Goal: Transaction & Acquisition: Book appointment/travel/reservation

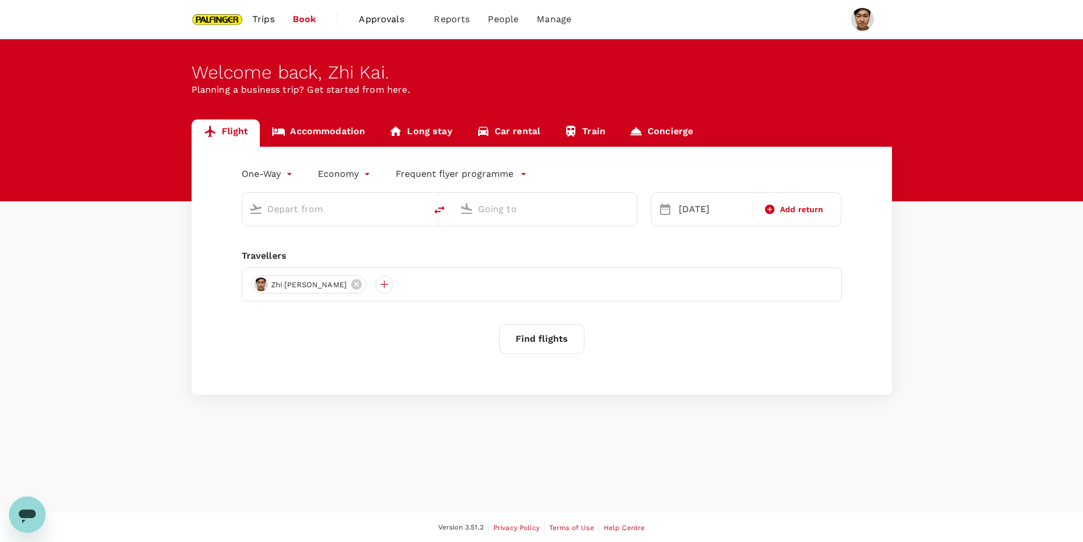
click at [331, 215] on input "text" at bounding box center [334, 209] width 135 height 18
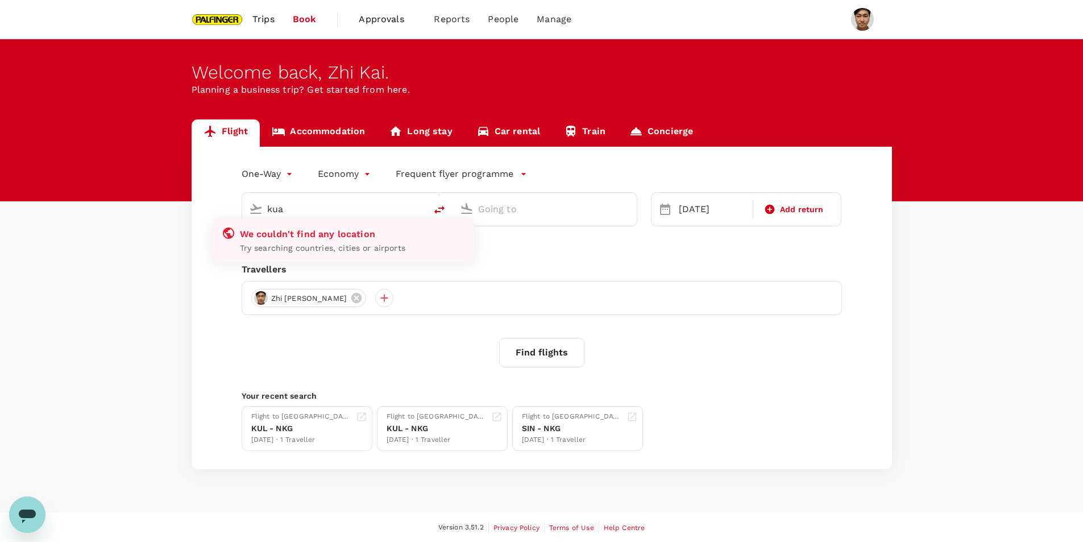
type input "Noi Bai Intl (HAN)"
type input "Nanjing Lukou Intl (NKG)"
type input "Noi Bai Intl (HAN)a"
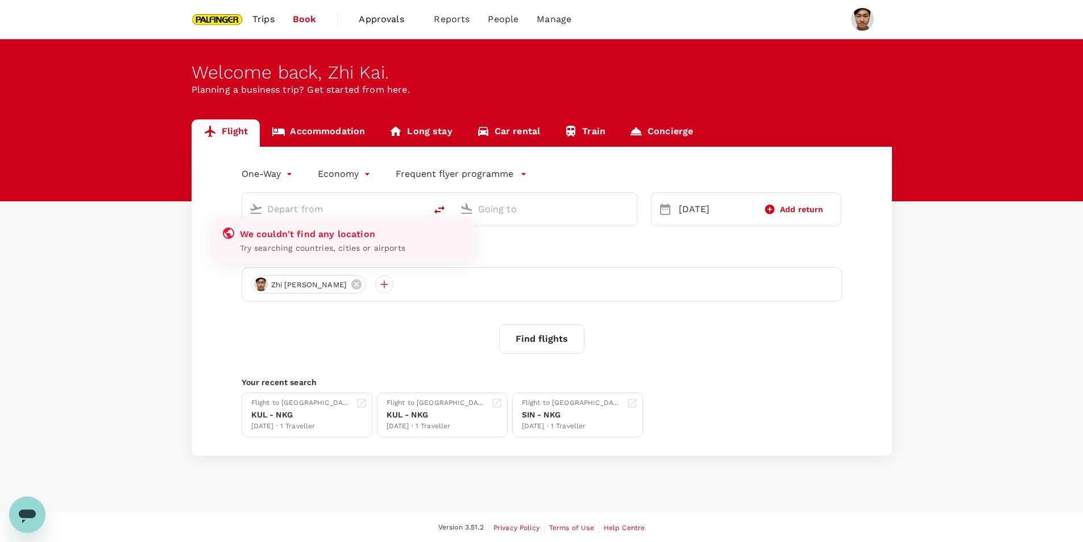
type input "Noi Bai Intl (HAN)"
type input "Nanjing Lukou Intl (NKG)"
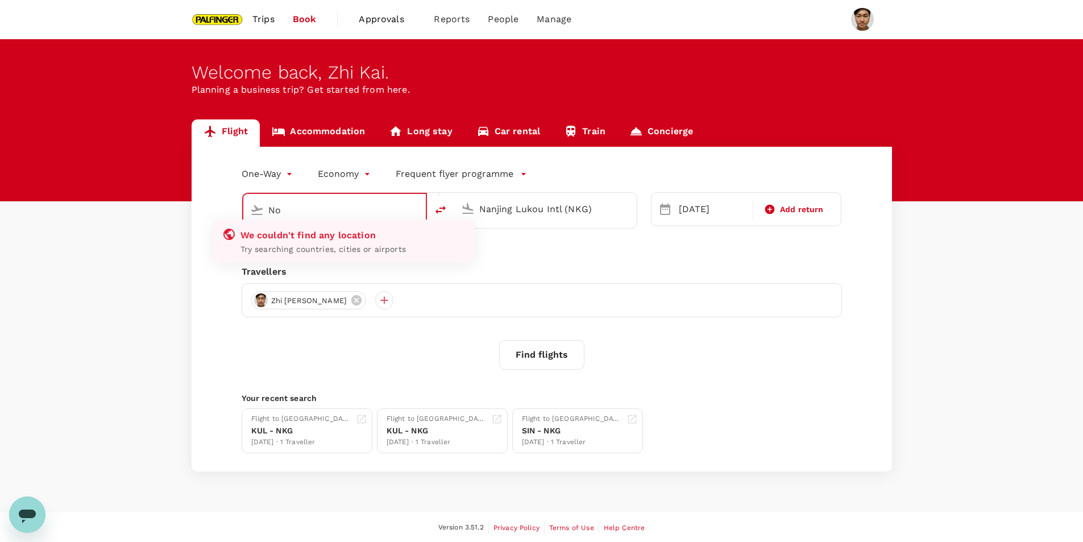
type input "N"
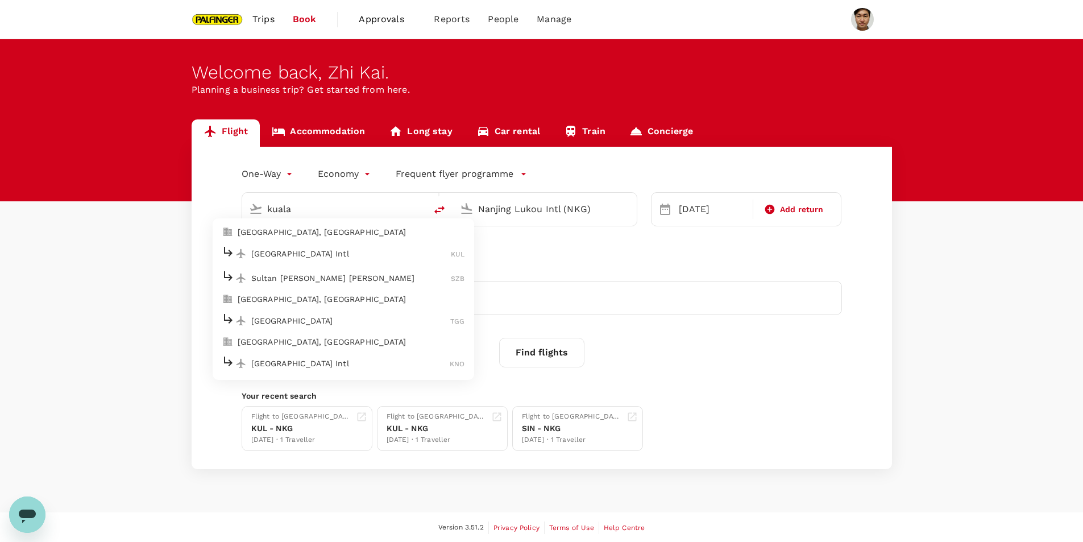
click at [343, 248] on p "[GEOGRAPHIC_DATA] Intl" at bounding box center [351, 253] width 200 height 11
type input "Kuala Lumpur Intl ([GEOGRAPHIC_DATA])"
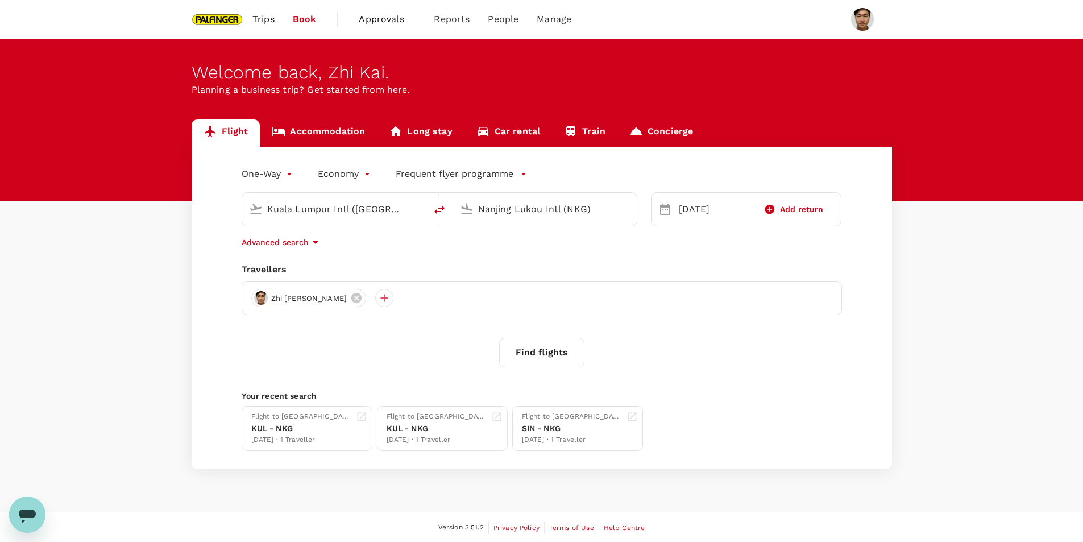
drag, startPoint x: 602, startPoint y: 204, endPoint x: 413, endPoint y: 201, distance: 189.3
click at [413, 201] on div "Kuala Lumpur Intl ([GEOGRAPHIC_DATA]) [GEOGRAPHIC_DATA] Lukou Intl (NKG)" at bounding box center [440, 209] width 396 height 34
click at [535, 271] on div "Travellers" at bounding box center [542, 270] width 600 height 14
click at [706, 205] on div "[DATE]" at bounding box center [712, 209] width 76 height 23
click at [802, 302] on div "13" at bounding box center [804, 308] width 22 height 22
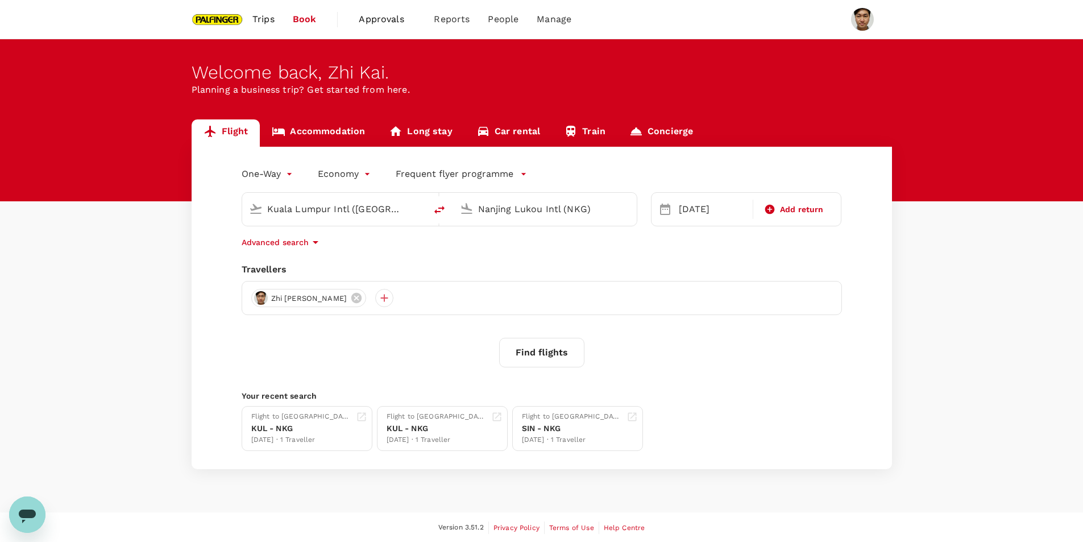
click at [538, 349] on button "Find flights" at bounding box center [541, 353] width 85 height 30
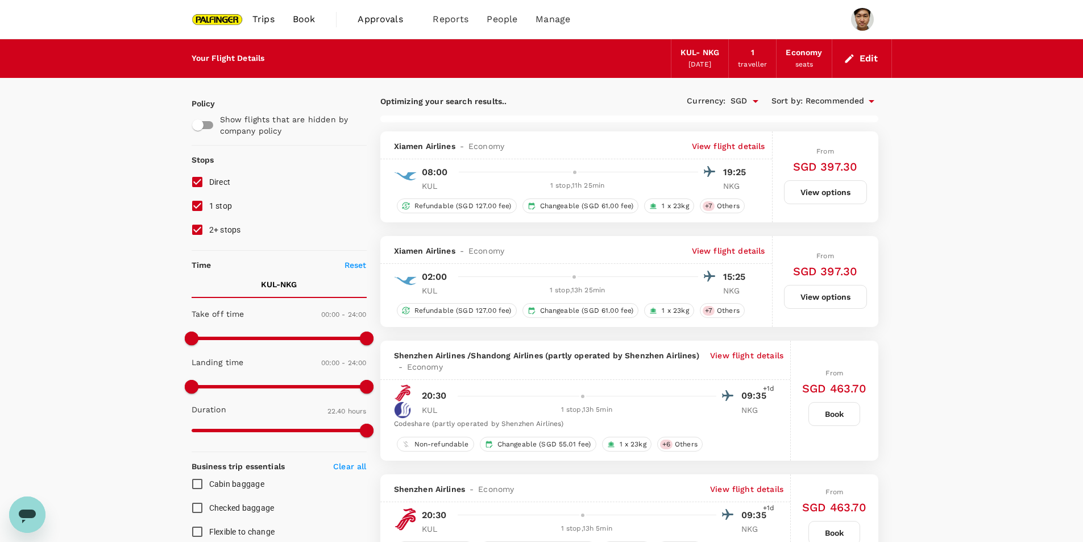
type input "1815"
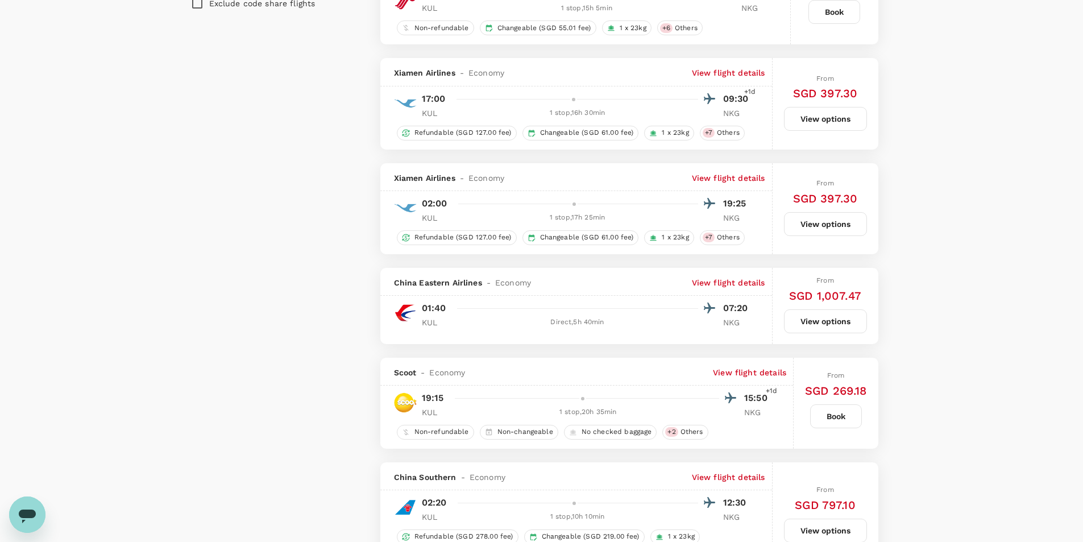
scroll to position [1307, 0]
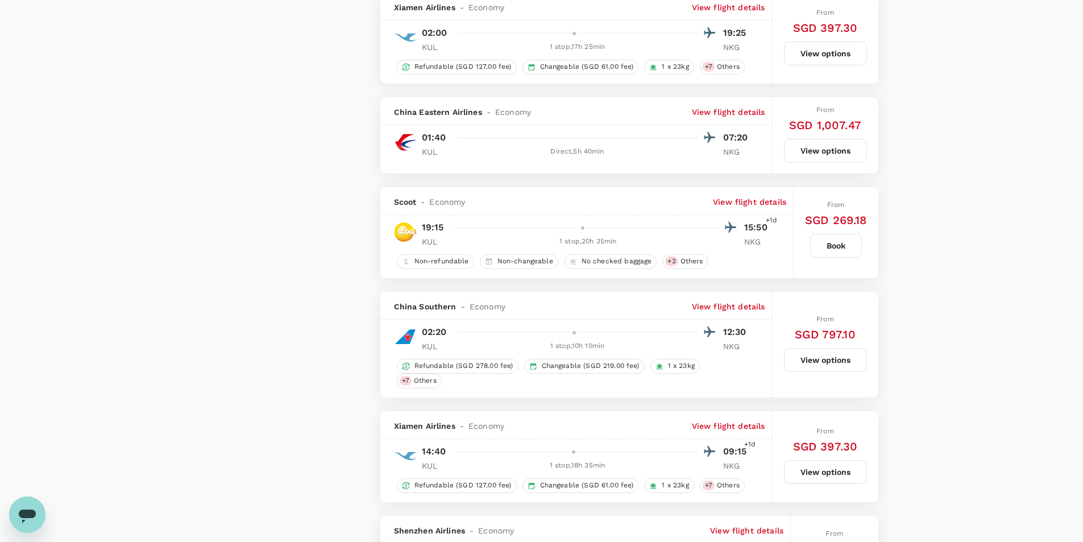
click at [761, 198] on p "View flight details" at bounding box center [749, 201] width 73 height 11
click at [759, 206] on p "View flight details" at bounding box center [749, 201] width 73 height 11
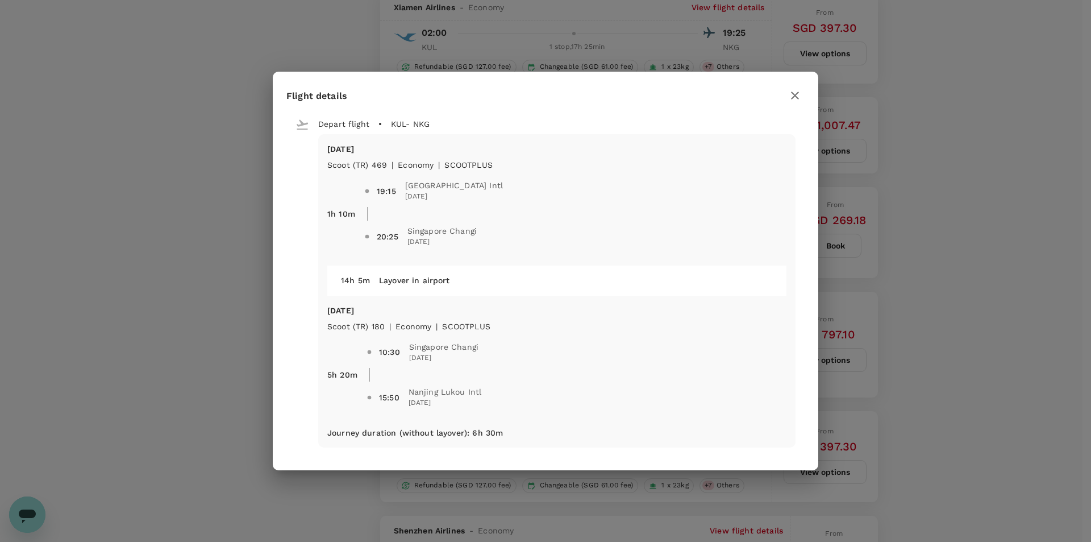
click at [957, 337] on div "Flight details Depart flight KUL - NKG [DATE] Scoot (TR) 469 | economy | SCOOTP…" at bounding box center [545, 271] width 1091 height 542
